Goal: Information Seeking & Learning: Find specific fact

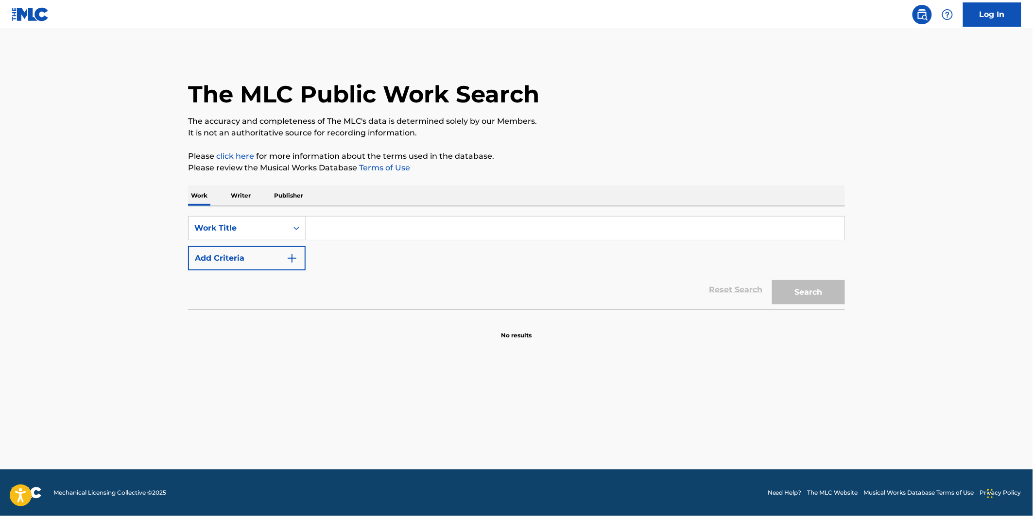
click at [358, 232] on input "Search Form" at bounding box center [575, 228] width 539 height 23
paste input "COMO DICE EL DICHO"
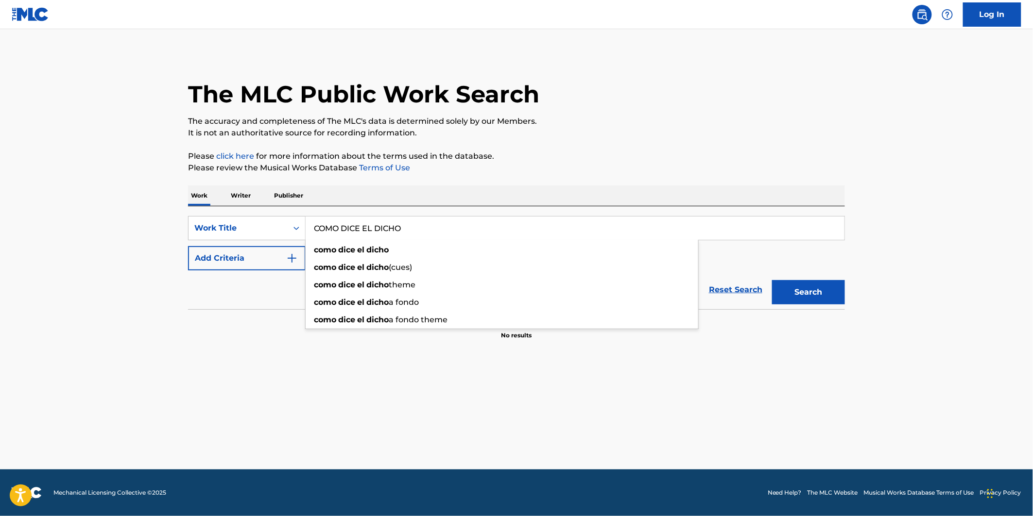
type input "COMO DICE EL DICHO"
click at [236, 249] on button "Add Criteria" at bounding box center [247, 258] width 118 height 24
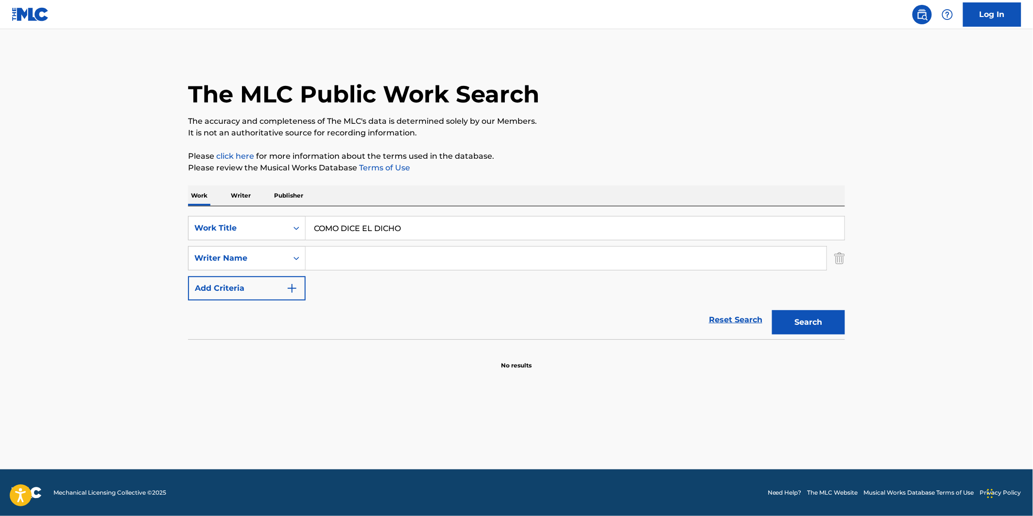
click at [393, 248] on input "Search Form" at bounding box center [566, 258] width 521 height 23
paste input "[PERSON_NAME] DE LA [PERSON_NAME]"
type input "[PERSON_NAME] DE LA [PERSON_NAME]"
click at [784, 324] on button "Search" at bounding box center [808, 322] width 73 height 24
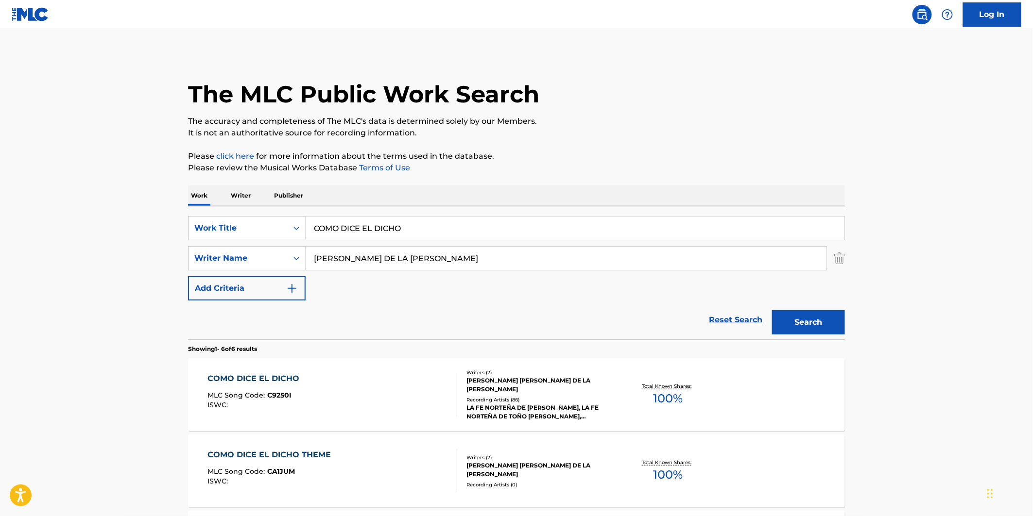
click at [419, 390] on div "COMO DICE EL DICHO MLC Song Code : C9250I ISWC :" at bounding box center [333, 395] width 250 height 44
